Goal: Information Seeking & Learning: Learn about a topic

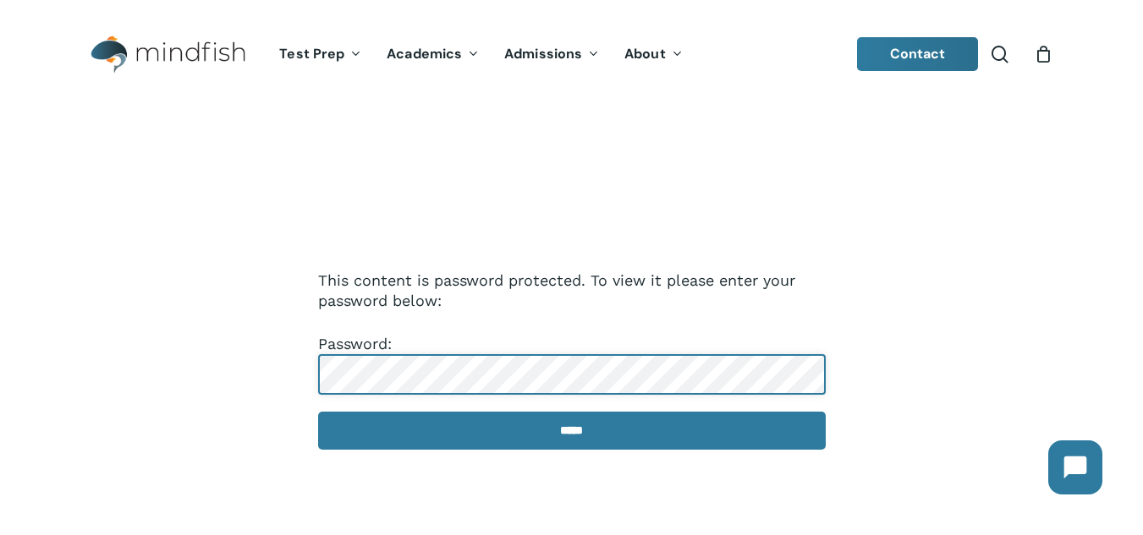
click at [318, 412] on input "*****" at bounding box center [572, 431] width 508 height 38
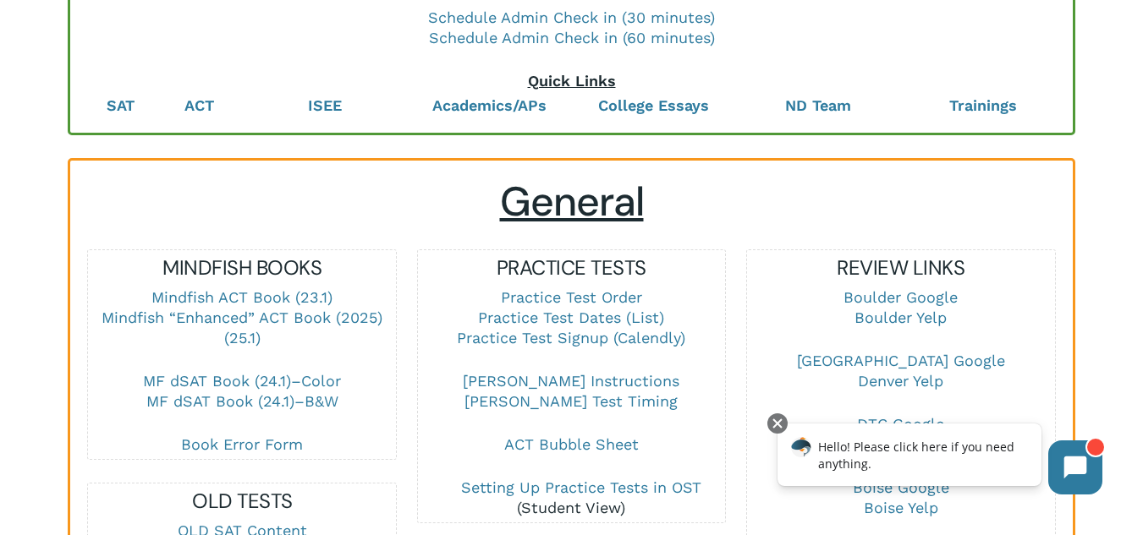
scroll to position [338, 0]
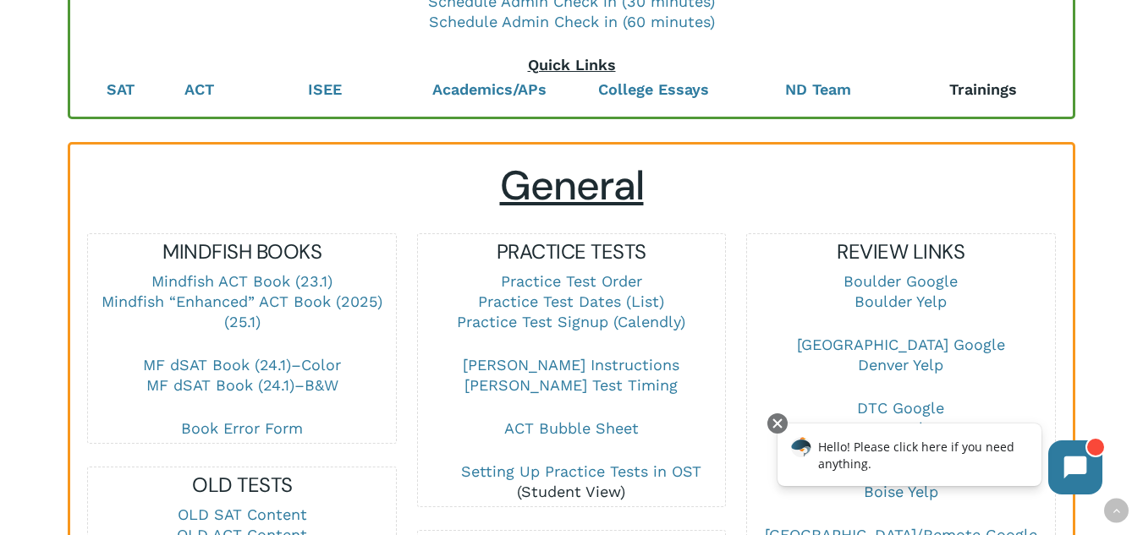
click at [1013, 83] on strong "Trainings" at bounding box center [983, 89] width 68 height 18
click at [603, 310] on link "Practice Test Dates (List)" at bounding box center [571, 302] width 186 height 18
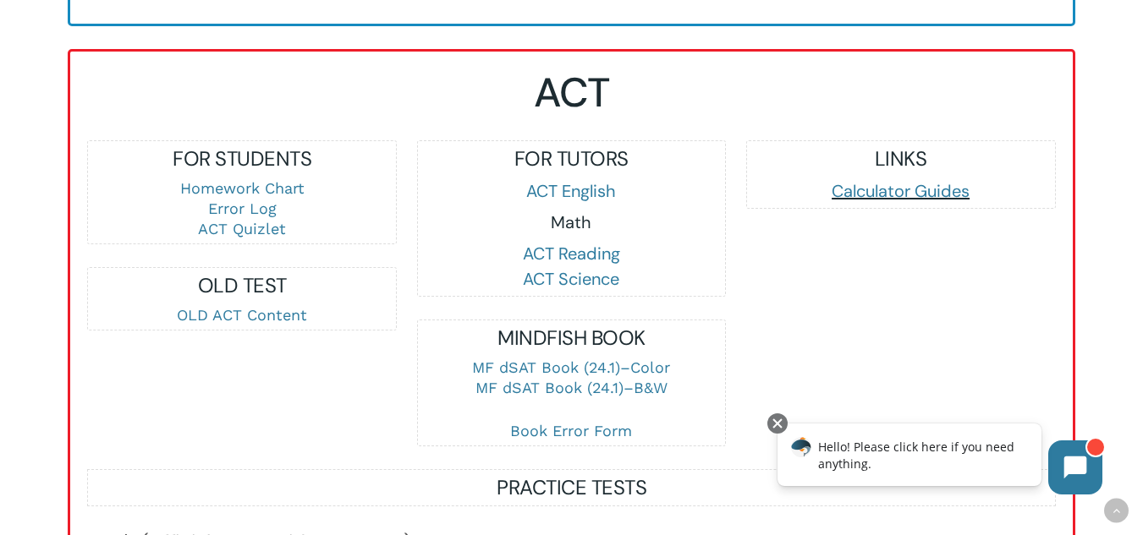
scroll to position [1692, 0]
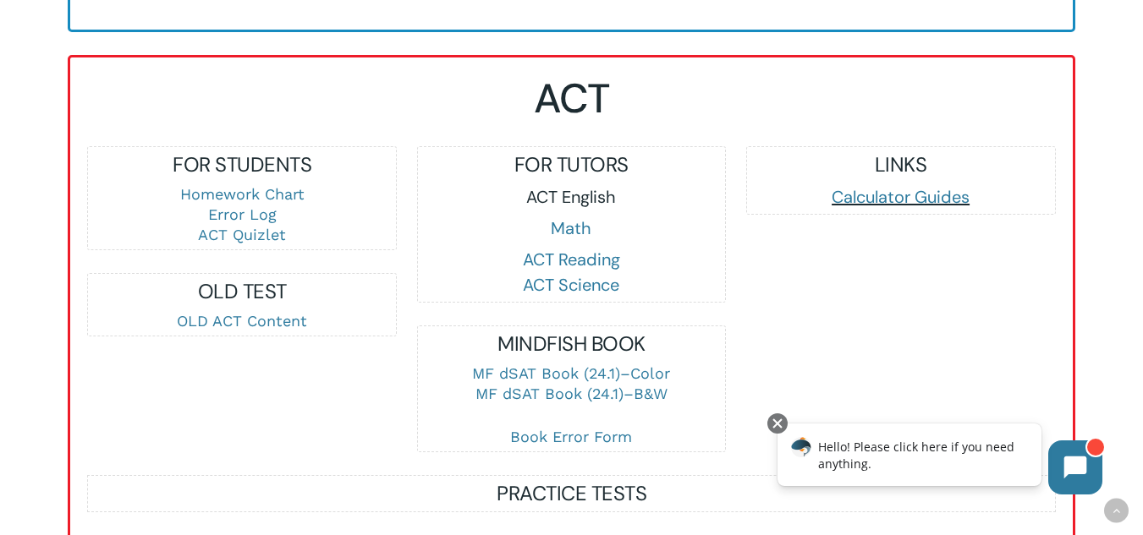
click at [590, 208] on link "ACT English" at bounding box center [571, 197] width 90 height 22
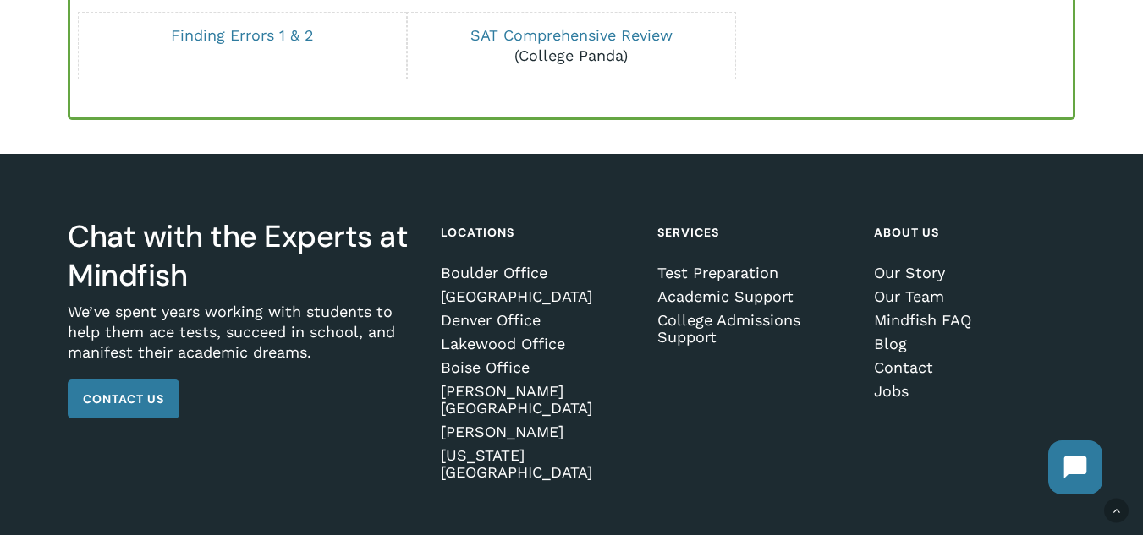
scroll to position [3045, 0]
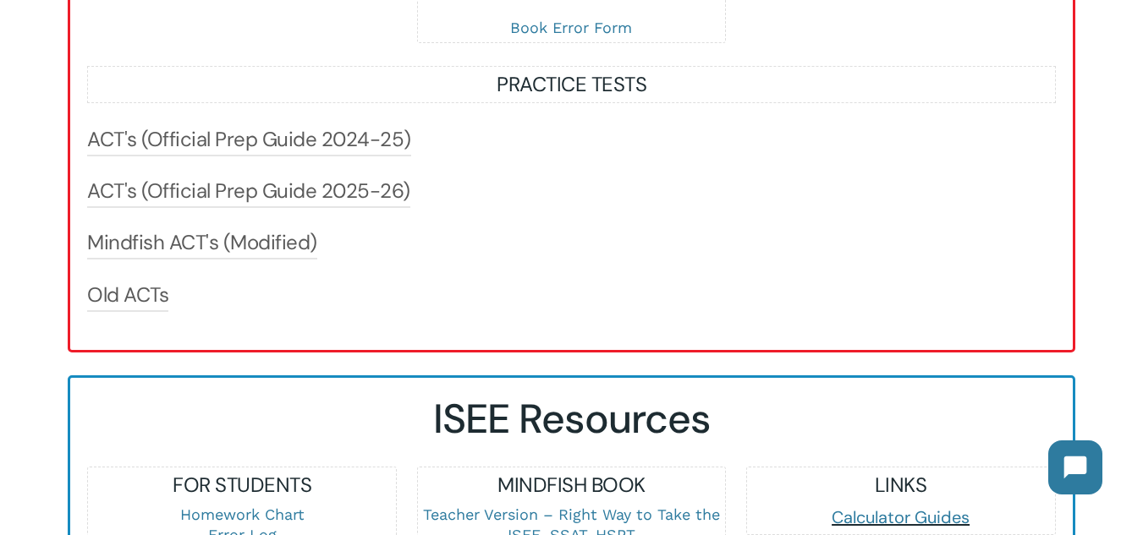
scroll to position [2115, 0]
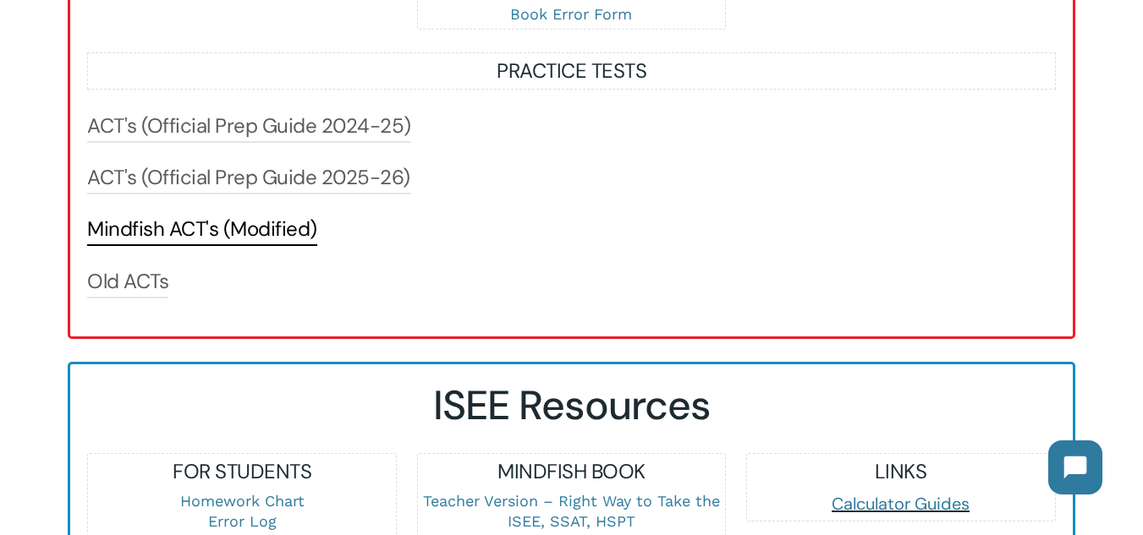
click at [236, 243] on link "Mindfish ACT's (Modified)" at bounding box center [202, 229] width 230 height 27
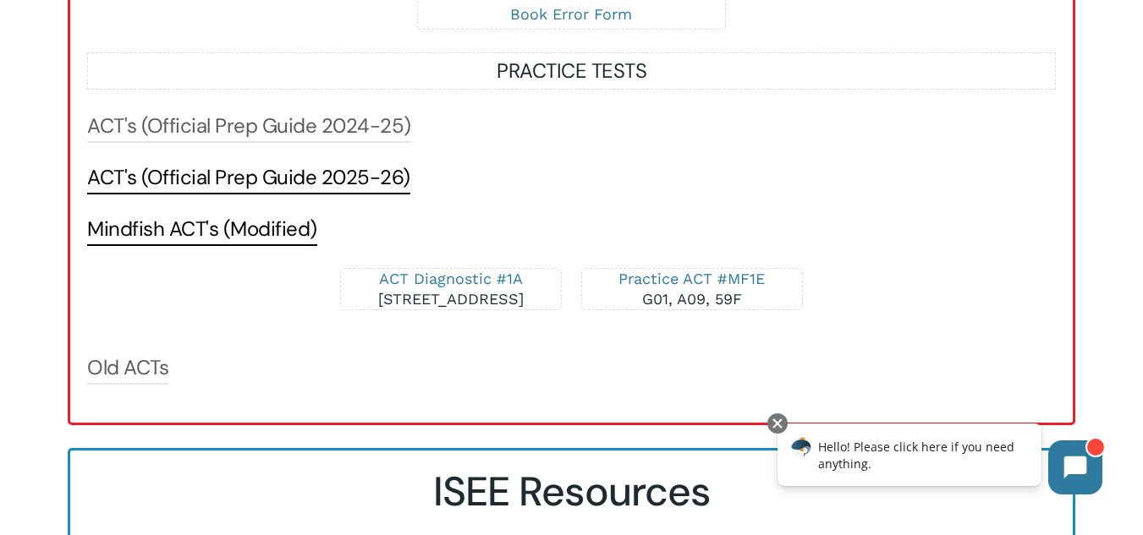
click at [279, 191] on link "ACT's (Official Prep Guide 2025-26)" at bounding box center [248, 177] width 323 height 27
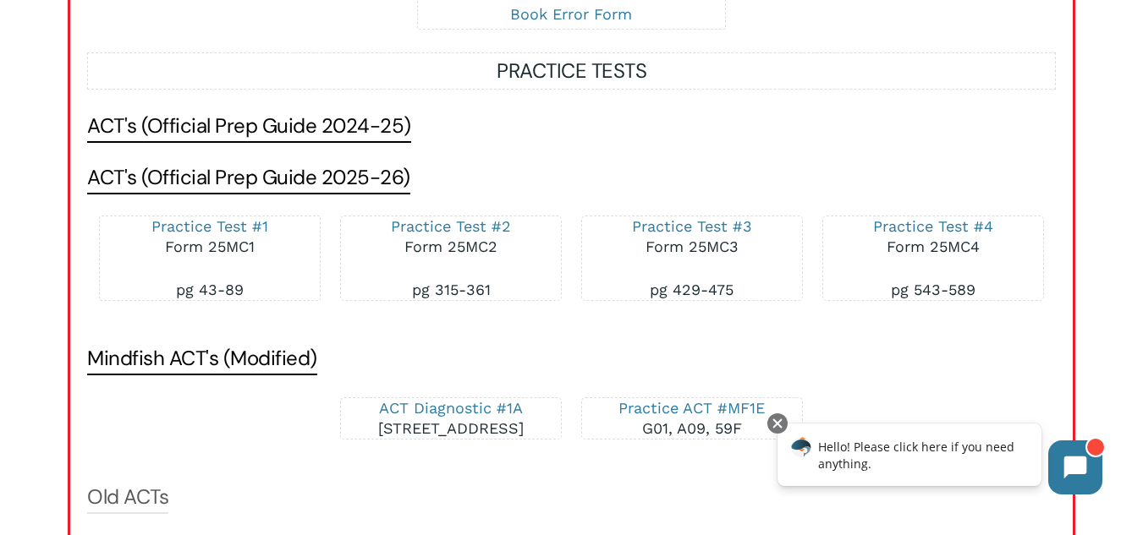
click at [280, 140] on link "ACT's (Official Prep Guide 2024-25)" at bounding box center [249, 126] width 324 height 27
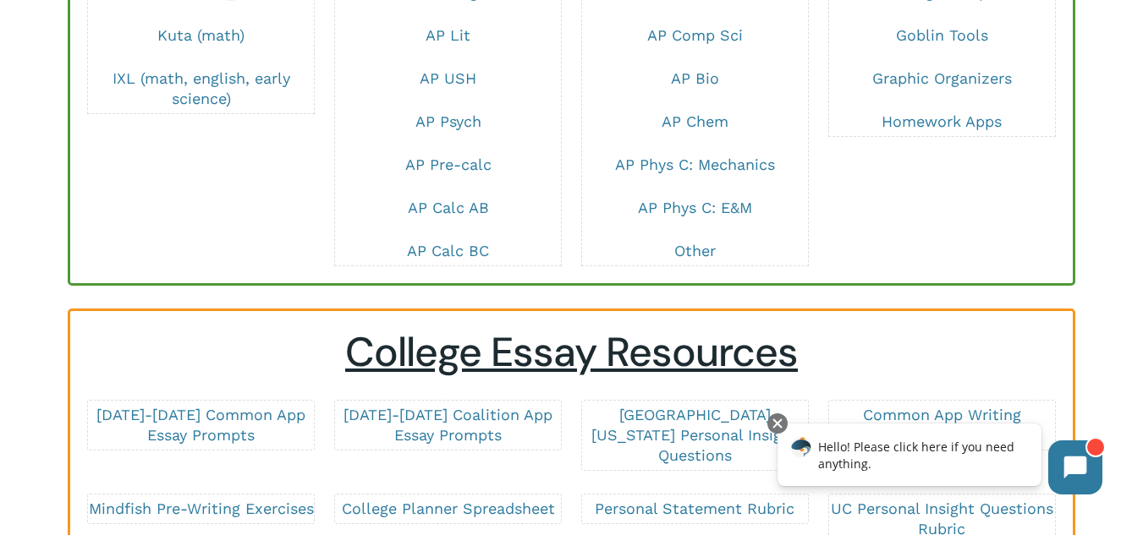
scroll to position [3299, 0]
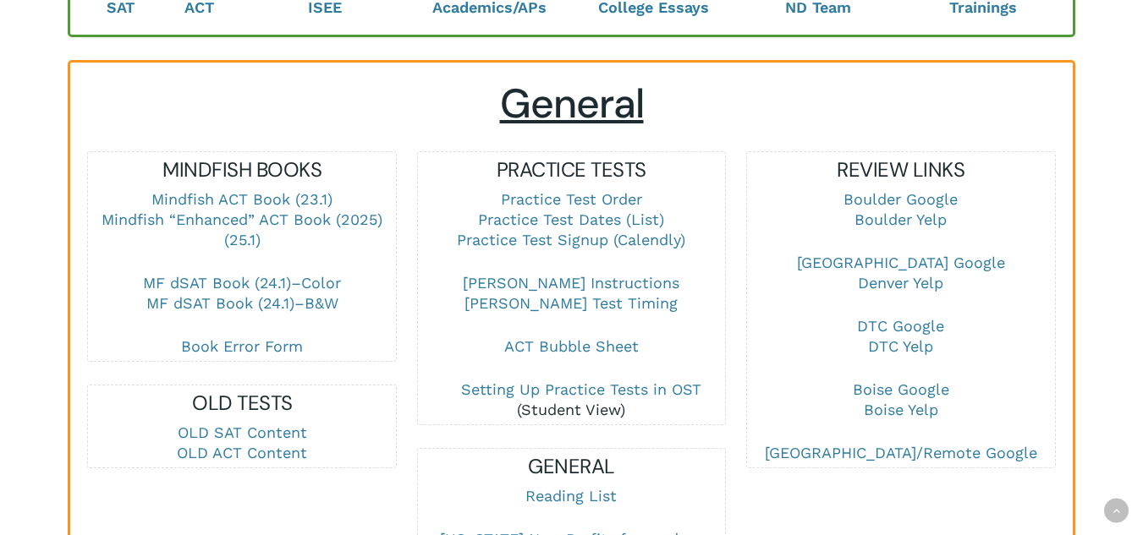
scroll to position [423, 0]
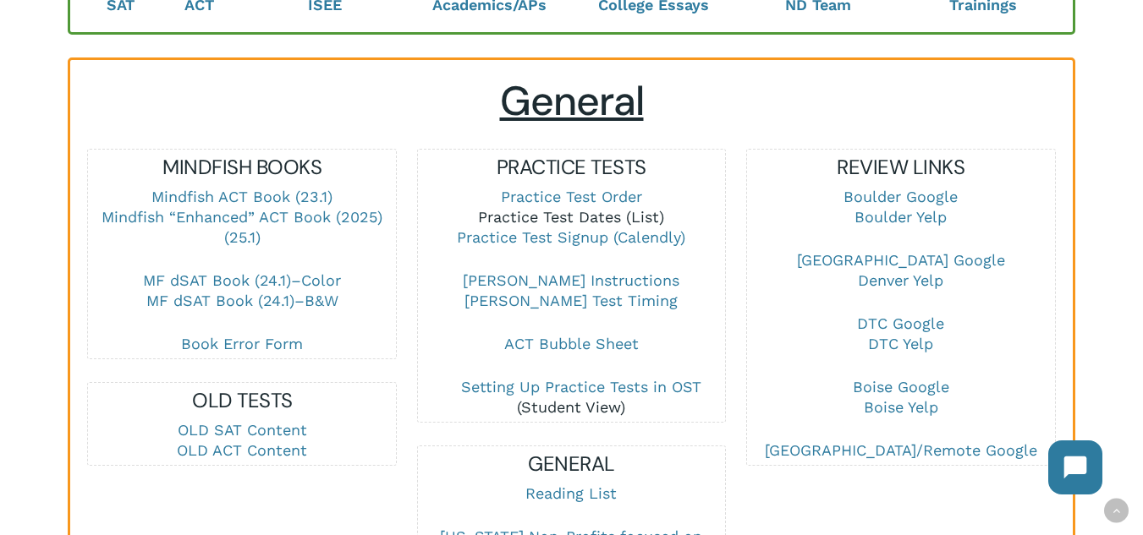
click at [596, 221] on link "Practice Test Dates (List)" at bounding box center [571, 217] width 186 height 18
